Goal: Transaction & Acquisition: Book appointment/travel/reservation

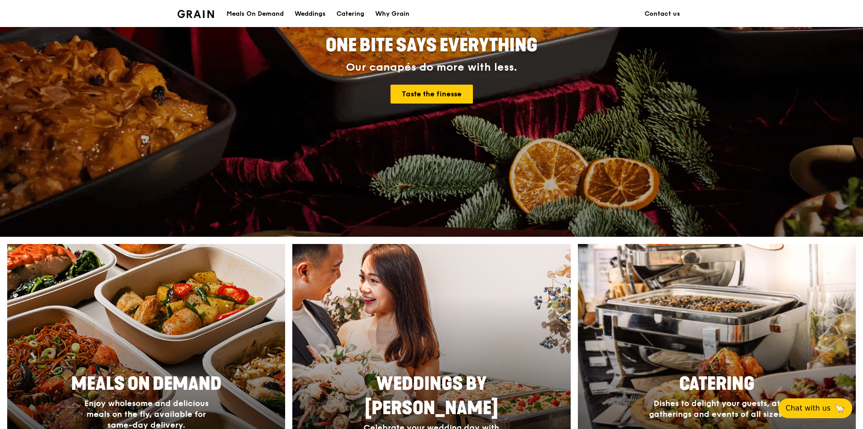
scroll to position [315, 0]
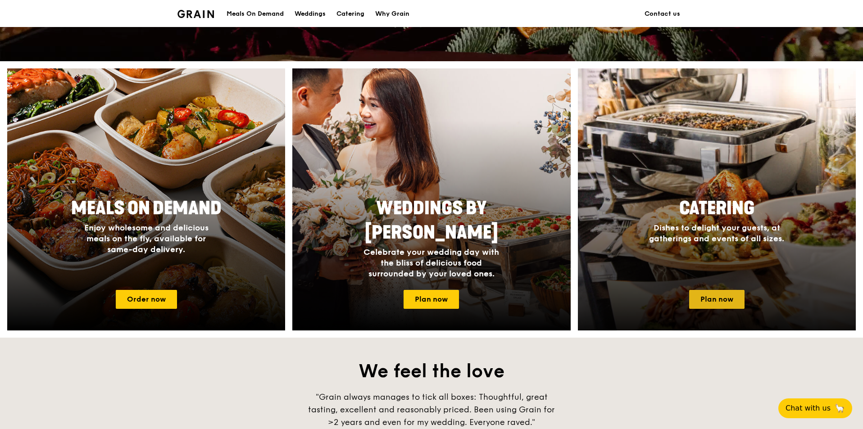
click at [703, 305] on link "Plan now" at bounding box center [716, 299] width 55 height 19
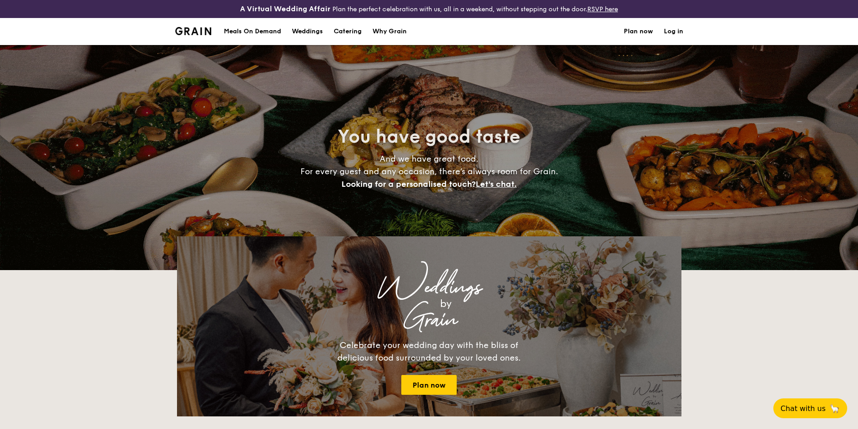
select select
click at [351, 31] on h1 "Catering" at bounding box center [348, 31] width 28 height 27
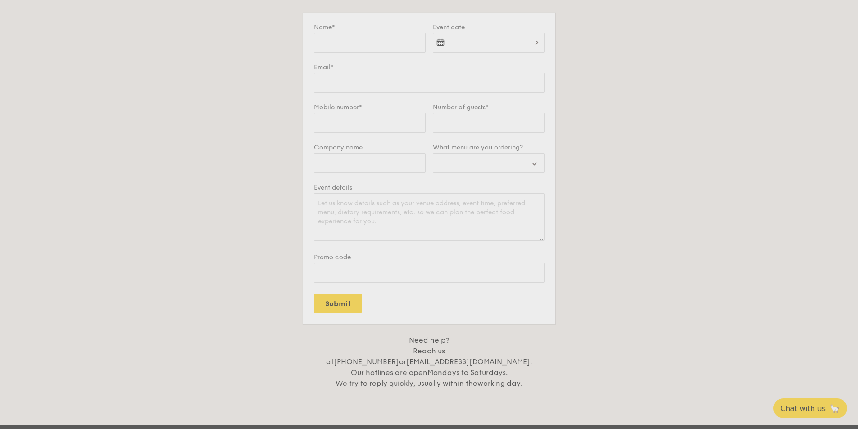
scroll to position [1507, 0]
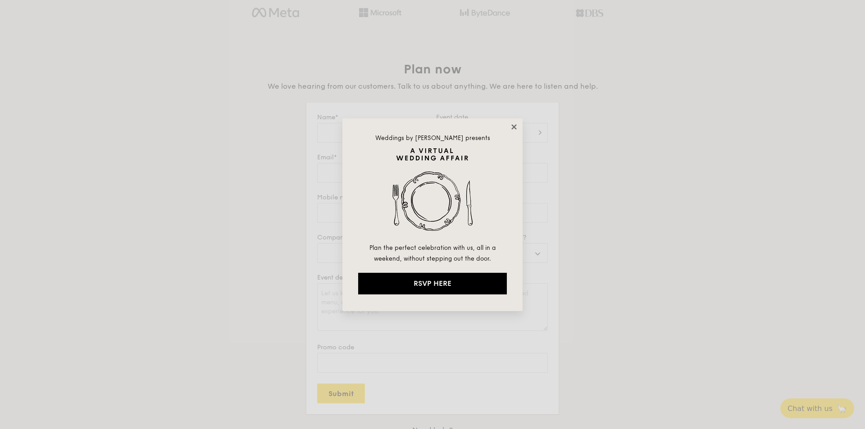
click at [512, 128] on icon at bounding box center [513, 126] width 5 height 5
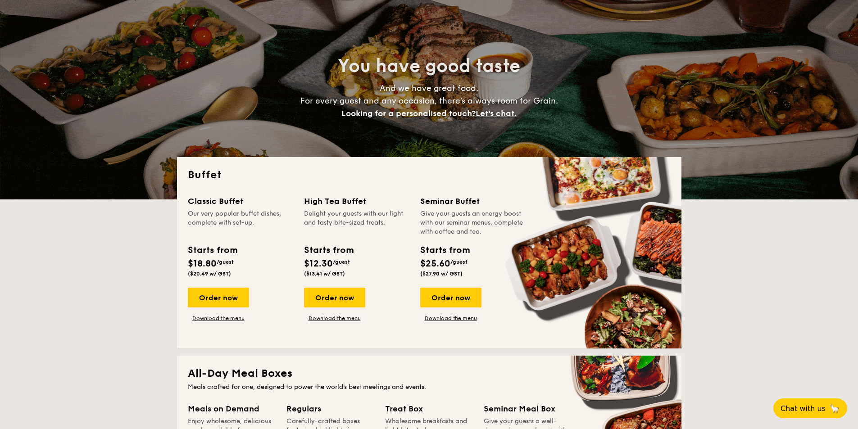
scroll to position [0, 0]
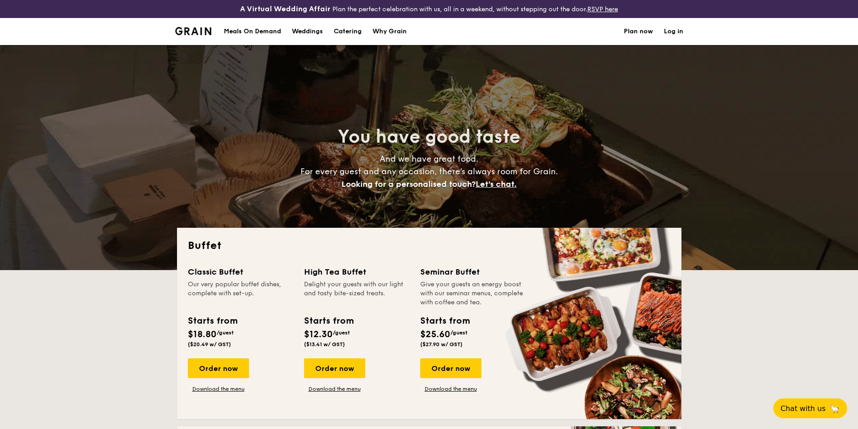
click at [204, 36] on li at bounding box center [197, 31] width 44 height 27
click at [202, 27] on img at bounding box center [193, 31] width 36 height 8
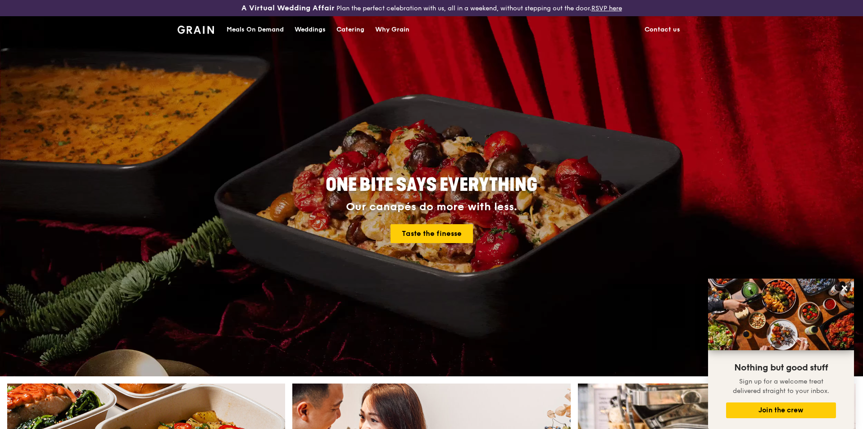
click at [341, 29] on div "Catering" at bounding box center [350, 29] width 28 height 27
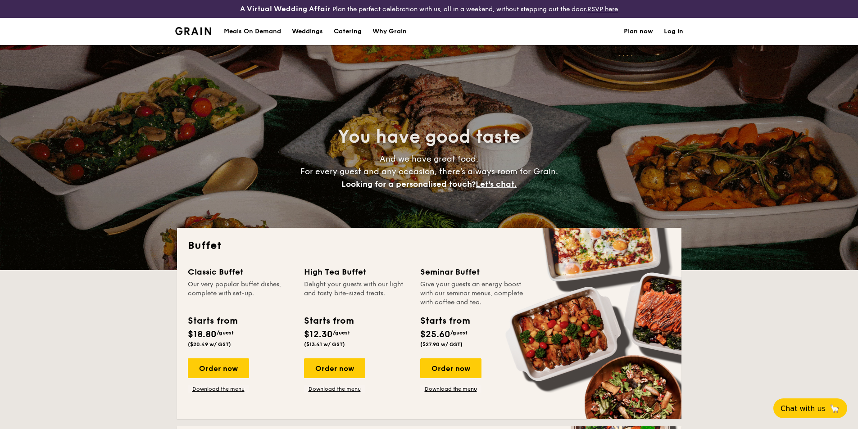
select select
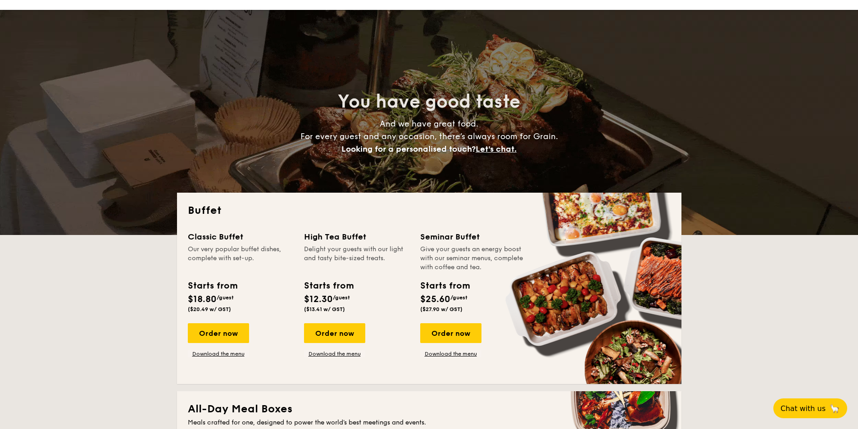
scroll to position [45, 0]
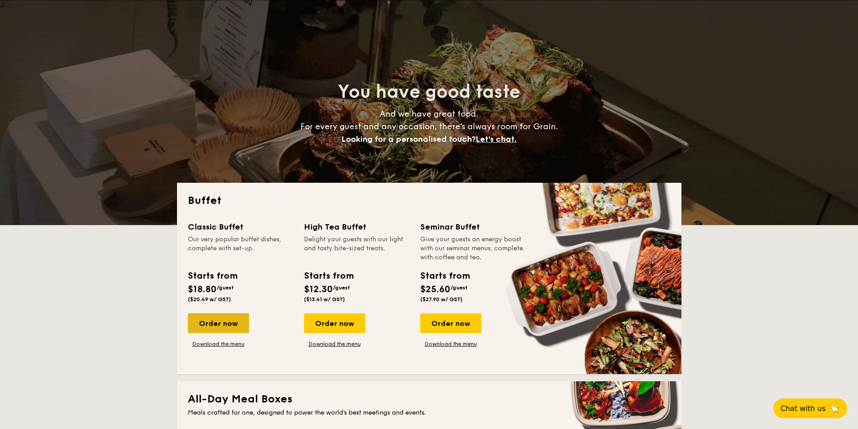
click at [229, 330] on div "Order now" at bounding box center [218, 323] width 61 height 20
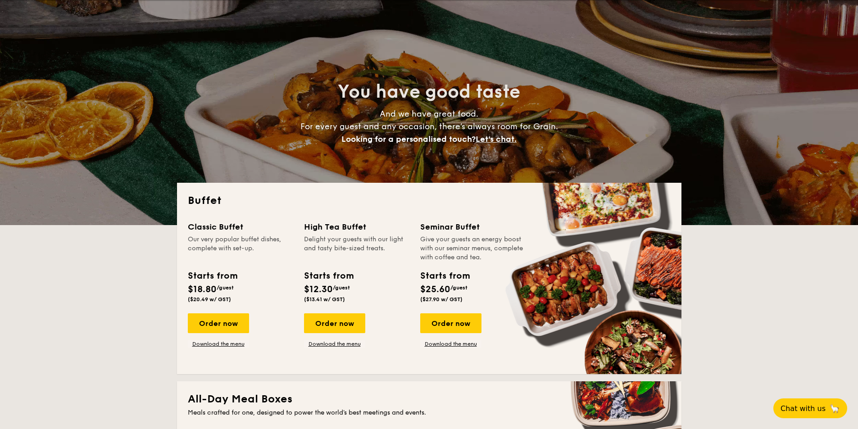
scroll to position [0, 0]
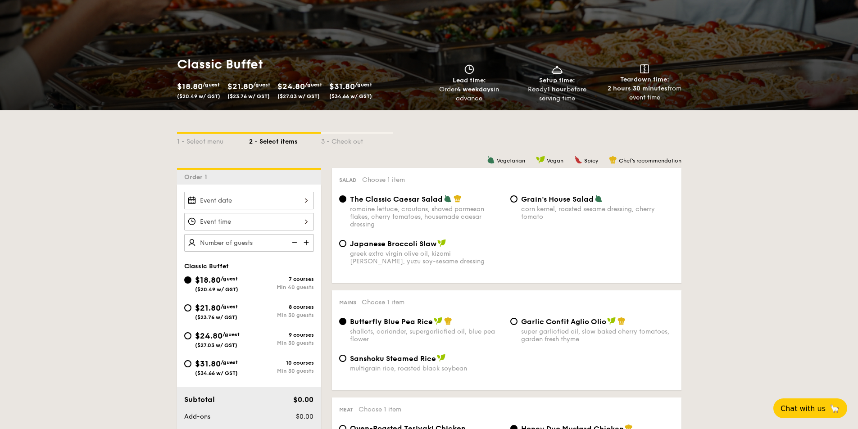
scroll to position [135, 0]
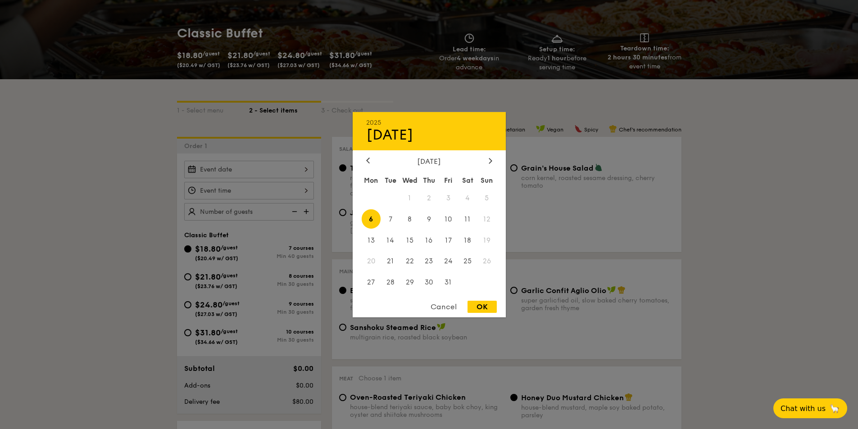
click at [294, 169] on div "2025 Oct [DATE] Tue Wed Thu Fri Sat Sun 1 2 3 4 5 6 7 8 9 10 11 12 13 14 15 16 …" at bounding box center [249, 170] width 130 height 18
click at [460, 197] on span "4" at bounding box center [467, 197] width 19 height 19
click at [449, 198] on span "3" at bounding box center [448, 197] width 19 height 19
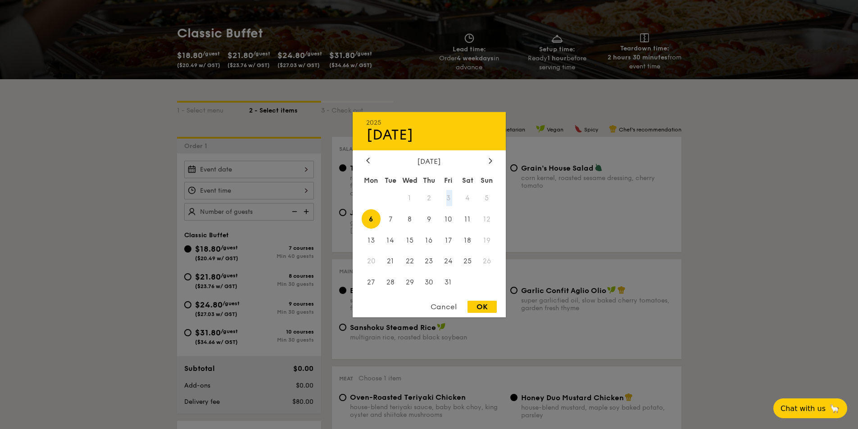
click at [449, 198] on span "3" at bounding box center [448, 197] width 19 height 19
click at [462, 196] on span "4" at bounding box center [467, 197] width 19 height 19
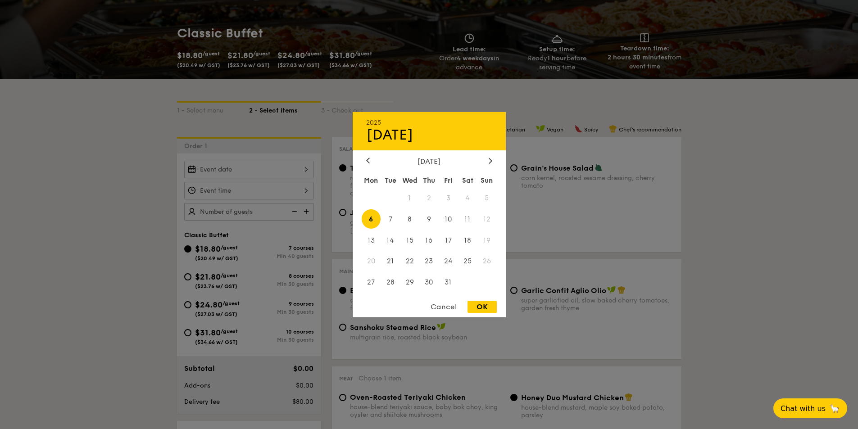
click at [477, 194] on span "5" at bounding box center [486, 197] width 19 height 19
click at [447, 199] on span "3" at bounding box center [448, 197] width 19 height 19
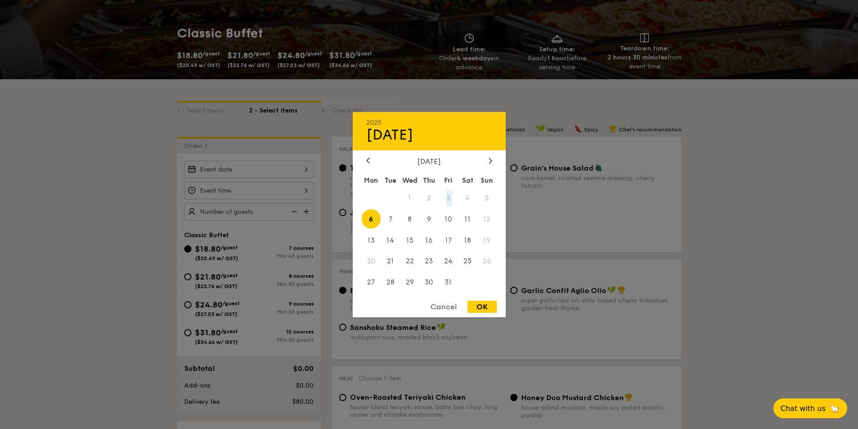
click at [447, 199] on span "3" at bounding box center [448, 197] width 19 height 19
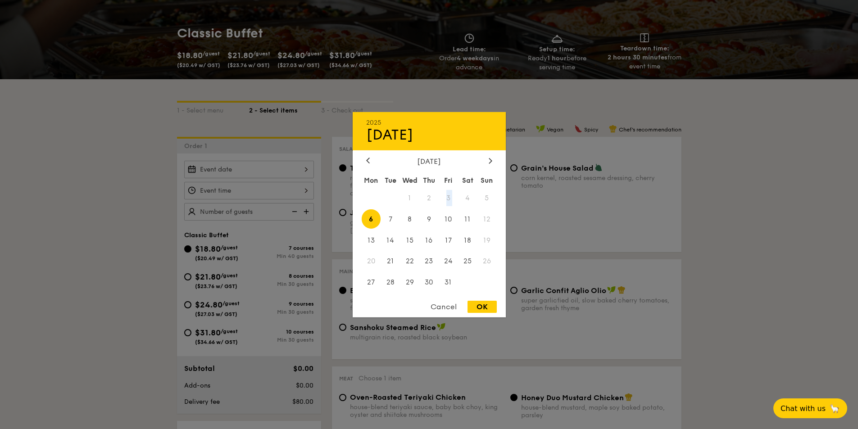
click at [447, 199] on span "3" at bounding box center [448, 197] width 19 height 19
click at [465, 201] on span "4" at bounding box center [467, 197] width 19 height 19
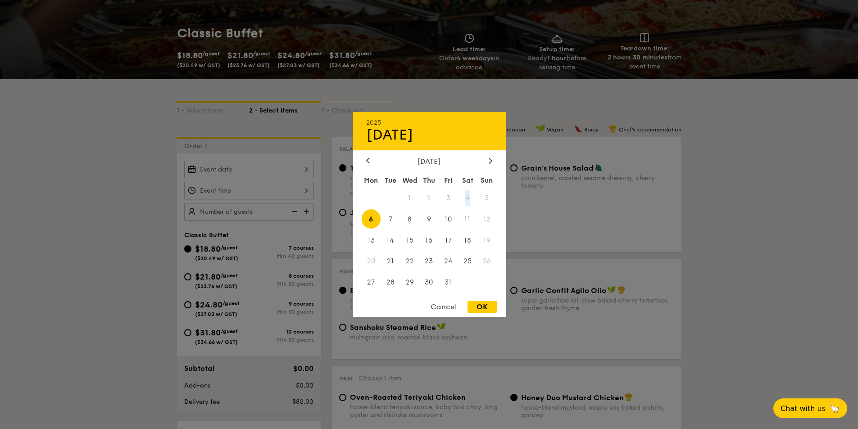
click at [466, 200] on span "4" at bounding box center [467, 197] width 19 height 19
click at [468, 199] on span "4" at bounding box center [467, 197] width 19 height 19
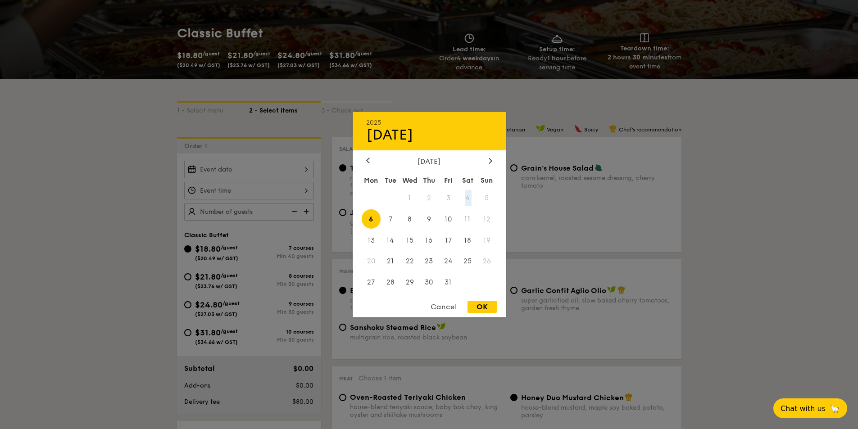
click at [468, 199] on span "4" at bounding box center [467, 197] width 19 height 19
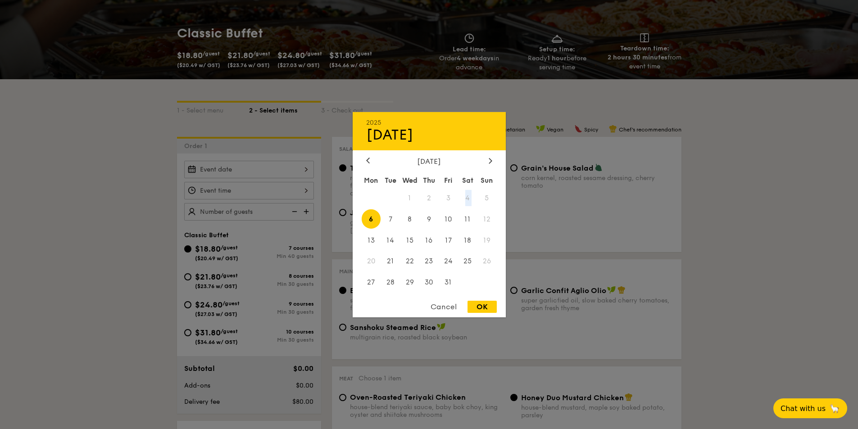
click at [468, 199] on span "4" at bounding box center [467, 197] width 19 height 19
click at [127, 238] on div at bounding box center [429, 214] width 858 height 429
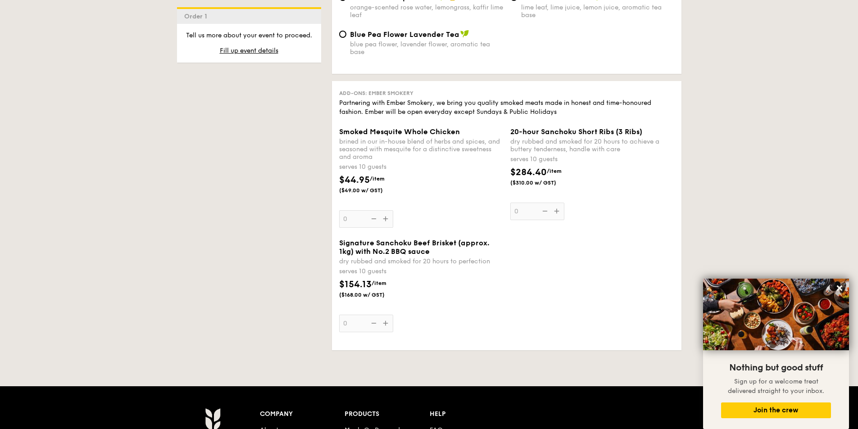
scroll to position [991, 0]
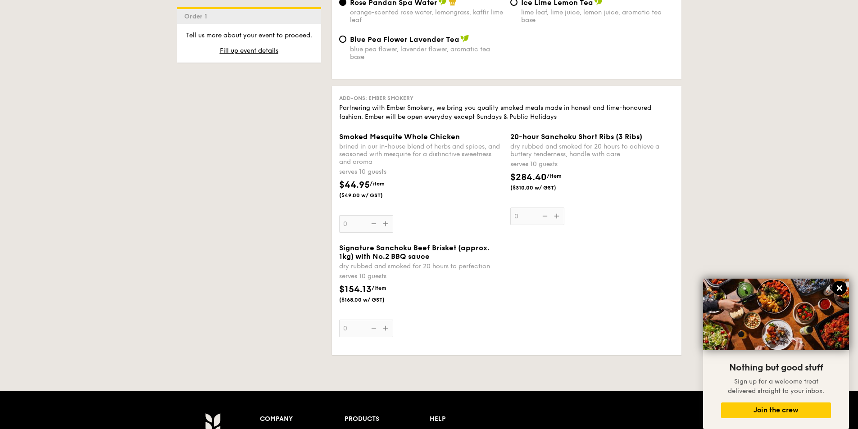
click at [835, 287] on icon at bounding box center [839, 288] width 8 height 8
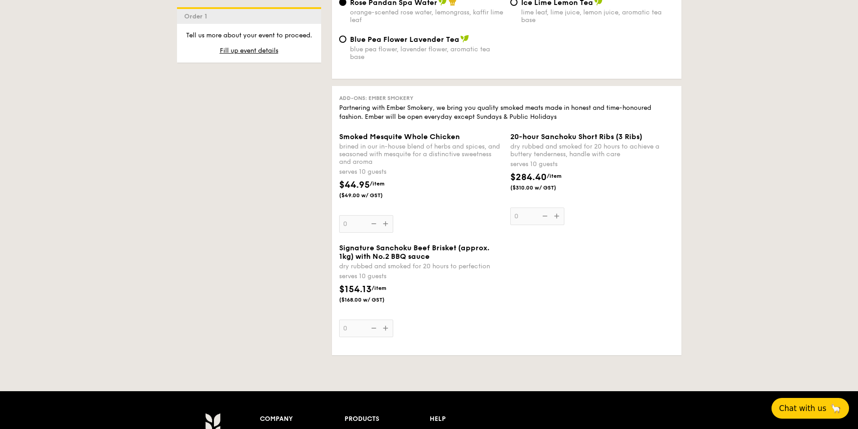
click at [809, 413] on button "Chat with us 🦙" at bounding box center [809, 408] width 77 height 21
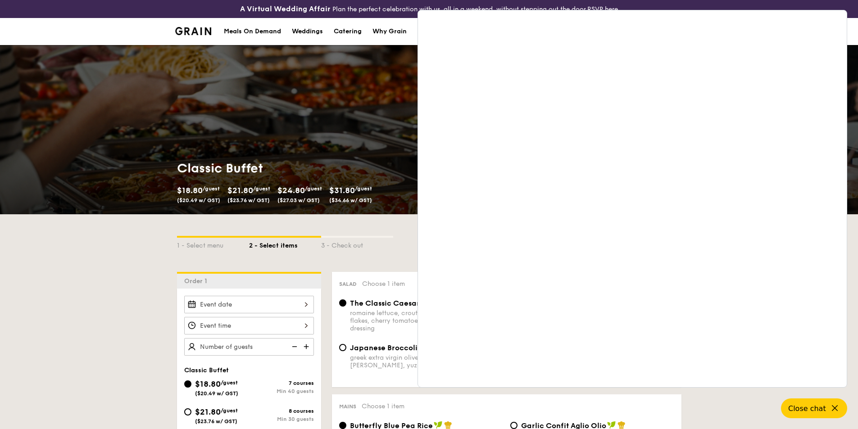
scroll to position [135, 0]
